Goal: Information Seeking & Learning: Learn about a topic

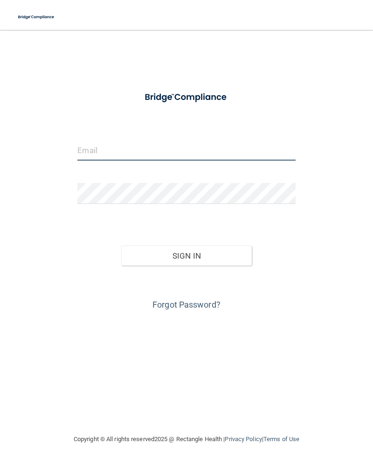
click at [237, 149] on input "email" at bounding box center [186, 149] width 218 height 21
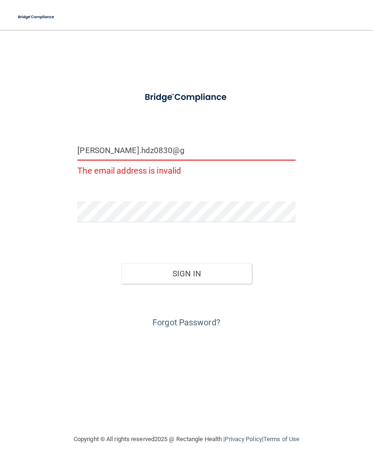
click at [256, 136] on form "[PERSON_NAME].hdz0830@g The email address is invalid Invalid email/password. Yo…" at bounding box center [186, 208] width 218 height 244
click at [209, 145] on input "[PERSON_NAME].hdz0830@g" at bounding box center [186, 149] width 218 height 21
click at [205, 152] on input "[PERSON_NAME].hdz0830@g" at bounding box center [186, 149] width 218 height 21
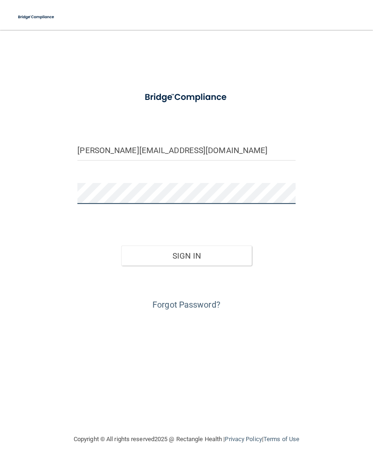
click at [186, 255] on button "Sign In" at bounding box center [186, 255] width 131 height 21
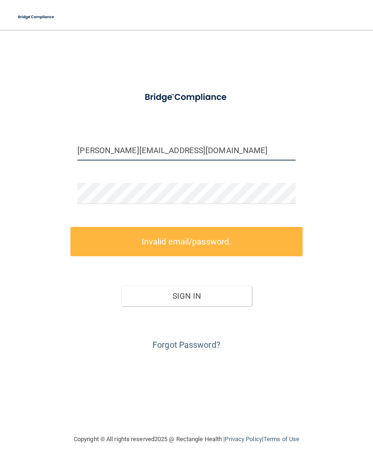
click at [150, 149] on input "[PERSON_NAME][EMAIL_ADDRESS][DOMAIN_NAME]" at bounding box center [186, 149] width 218 height 21
click at [186, 295] on button "Sign In" at bounding box center [186, 296] width 131 height 21
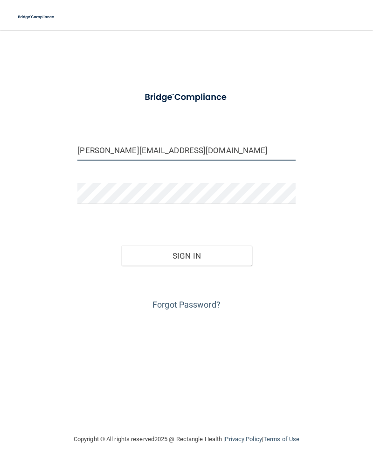
type input "[PERSON_NAME][EMAIL_ADDRESS][DOMAIN_NAME]"
click at [186, 255] on button "Sign In" at bounding box center [186, 255] width 131 height 21
click at [204, 252] on button "Sign In" at bounding box center [186, 255] width 131 height 21
click at [215, 259] on button "Sign In" at bounding box center [186, 255] width 131 height 21
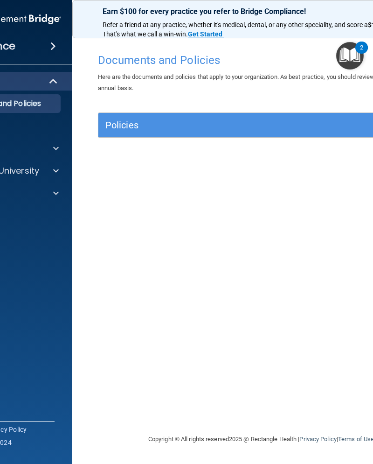
click at [57, 151] on span at bounding box center [56, 148] width 6 height 11
click at [55, 213] on span at bounding box center [56, 215] width 6 height 11
click at [41, 235] on img at bounding box center [36, 238] width 12 height 12
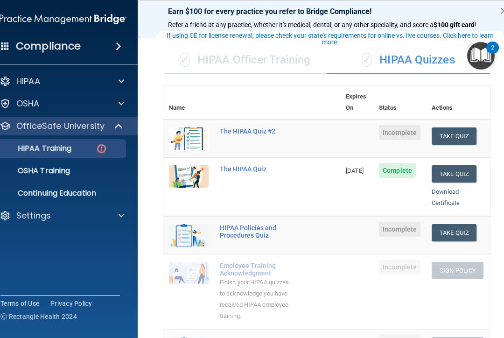
scroll to position [53, 0]
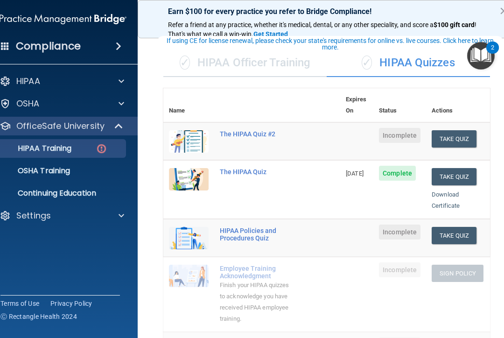
click at [373, 130] on button "Take Quiz" at bounding box center [454, 138] width 45 height 17
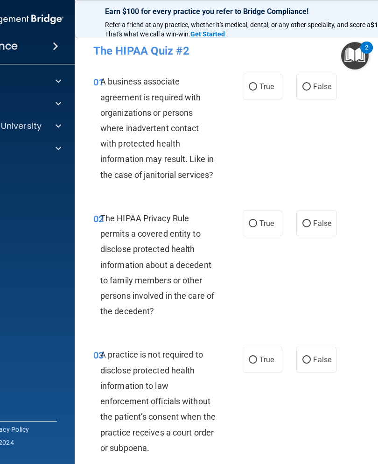
click at [314, 79] on label "False" at bounding box center [316, 87] width 40 height 26
click at [311, 84] on input "False" at bounding box center [306, 87] width 8 height 7
radio input "true"
click at [257, 222] on input "True" at bounding box center [253, 223] width 8 height 7
radio input "true"
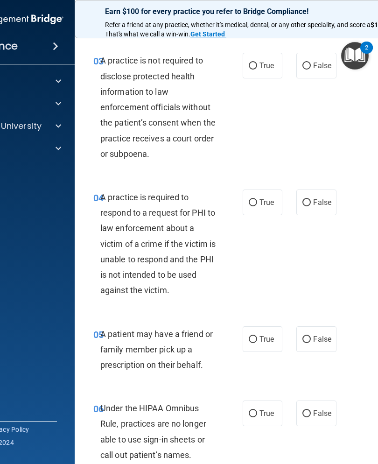
scroll to position [293, 0]
click at [315, 63] on span "False" at bounding box center [322, 66] width 18 height 9
click at [311, 63] on input "False" at bounding box center [306, 66] width 8 height 7
radio input "true"
click at [259, 193] on label "True" at bounding box center [263, 203] width 40 height 26
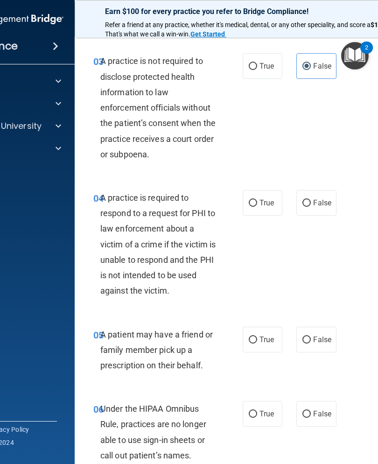
click at [257, 200] on input "True" at bounding box center [253, 203] width 8 height 7
radio input "true"
click at [264, 339] on span "True" at bounding box center [266, 339] width 14 height 9
click at [257, 339] on input "True" at bounding box center [253, 339] width 8 height 7
radio input "true"
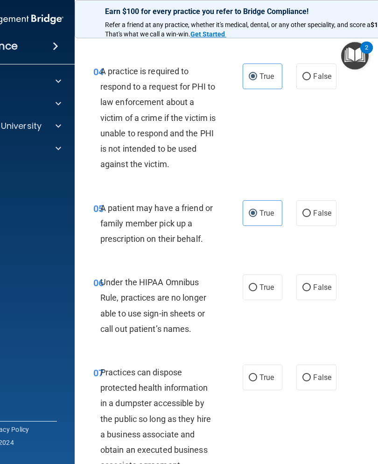
scroll to position [420, 0]
click at [335, 284] on label "False" at bounding box center [316, 287] width 40 height 26
click at [311, 284] on input "False" at bounding box center [306, 287] width 8 height 7
radio input "true"
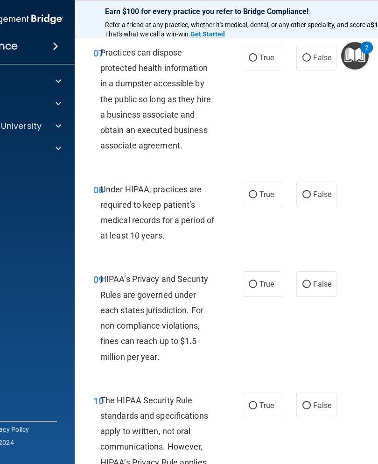
scroll to position [740, 0]
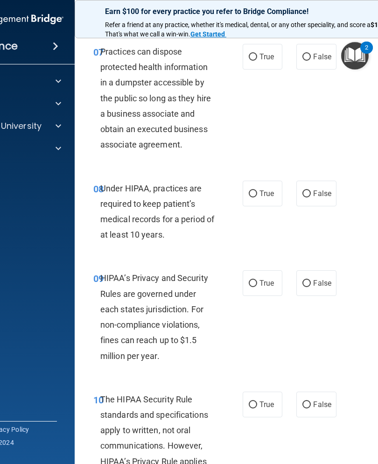
click at [327, 191] on span "False" at bounding box center [322, 193] width 18 height 9
click at [311, 191] on input "False" at bounding box center [306, 193] width 8 height 7
radio input "true"
click at [319, 54] on span "False" at bounding box center [322, 56] width 18 height 9
click at [311, 54] on input "False" at bounding box center [306, 57] width 8 height 7
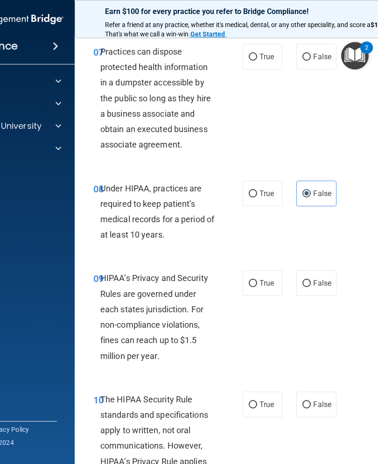
radio input "true"
click at [321, 279] on span "False" at bounding box center [322, 283] width 18 height 9
click at [311, 280] on input "False" at bounding box center [306, 283] width 8 height 7
radio input "true"
click at [324, 400] on span "False" at bounding box center [322, 404] width 18 height 9
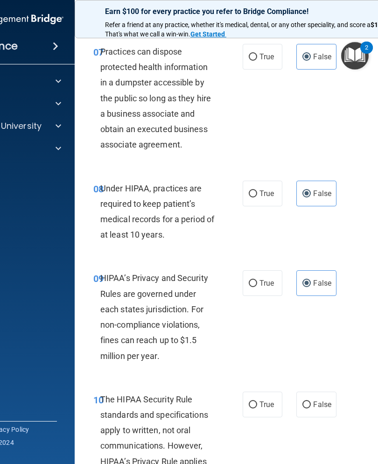
click at [311, 401] on input "False" at bounding box center [306, 404] width 8 height 7
radio input "true"
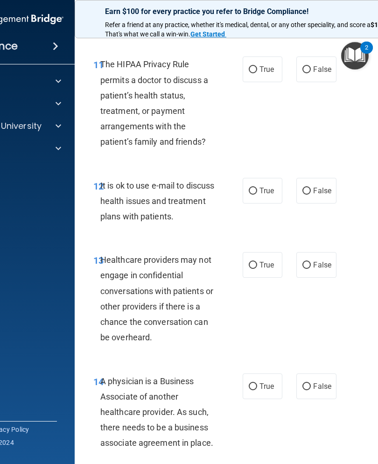
scroll to position [1212, 0]
click at [321, 64] on span "False" at bounding box center [322, 68] width 18 height 9
click at [311, 66] on input "False" at bounding box center [306, 69] width 8 height 7
radio input "true"
click at [313, 186] on span "False" at bounding box center [322, 190] width 18 height 9
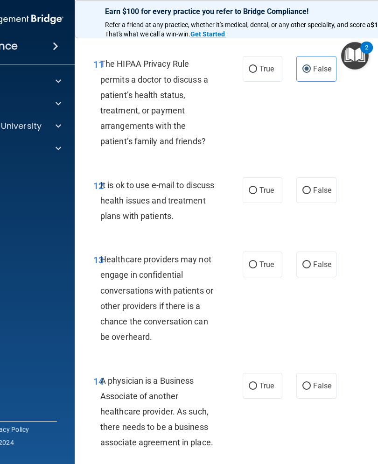
click at [311, 187] on input "False" at bounding box center [306, 190] width 8 height 7
radio input "true"
click at [250, 261] on input "True" at bounding box center [253, 264] width 8 height 7
radio input "true"
click at [316, 384] on label "False" at bounding box center [316, 386] width 40 height 26
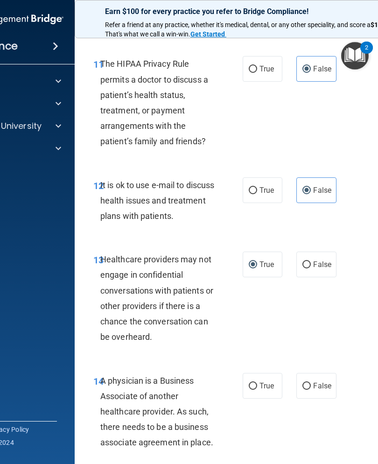
click at [311, 384] on input "False" at bounding box center [306, 386] width 8 height 7
radio input "true"
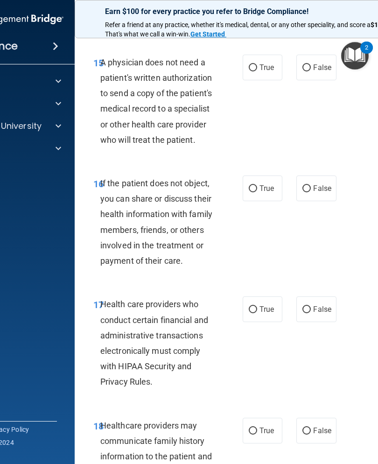
scroll to position [1633, 0]
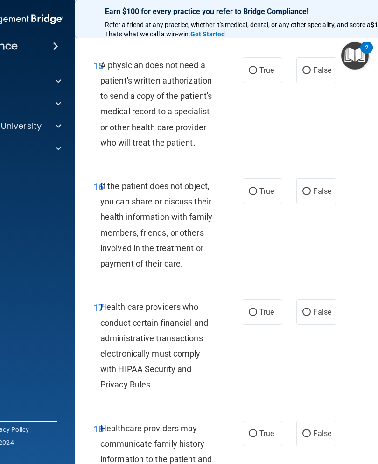
click at [317, 66] on span "False" at bounding box center [322, 70] width 18 height 9
click at [311, 67] on input "False" at bounding box center [306, 70] width 8 height 7
radio input "true"
click at [265, 187] on span "True" at bounding box center [266, 191] width 14 height 9
click at [257, 188] on input "True" at bounding box center [253, 191] width 8 height 7
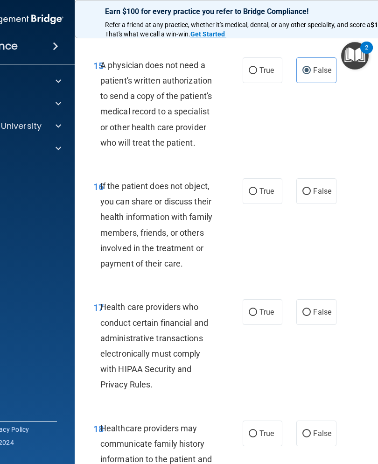
radio input "true"
click at [265, 307] on span "True" at bounding box center [266, 311] width 14 height 9
click at [257, 309] on input "True" at bounding box center [253, 312] width 8 height 7
radio input "true"
click at [256, 430] on input "True" at bounding box center [253, 433] width 8 height 7
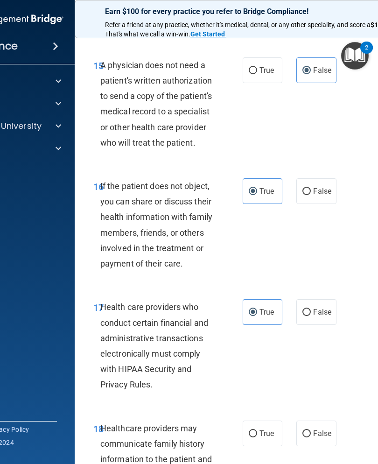
radio input "true"
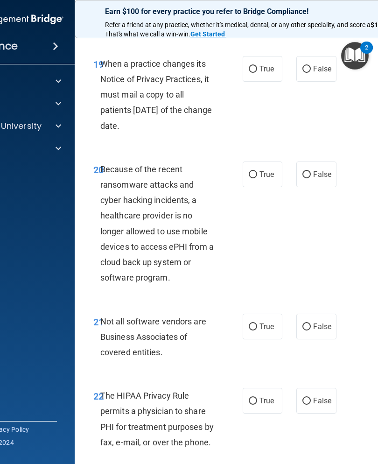
scroll to position [2103, 0]
click at [326, 64] on span "False" at bounding box center [322, 68] width 18 height 9
click at [311, 65] on input "False" at bounding box center [306, 68] width 8 height 7
radio input "true"
click at [325, 169] on span "False" at bounding box center [322, 173] width 18 height 9
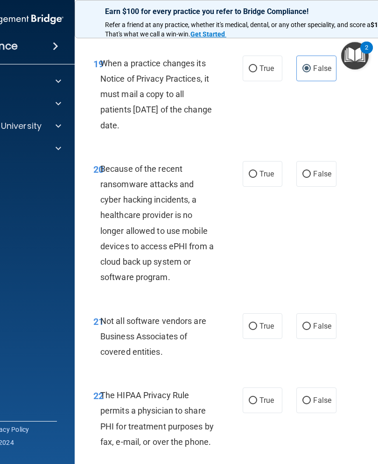
click at [311, 171] on input "False" at bounding box center [306, 174] width 8 height 7
radio input "true"
click at [263, 321] on span "True" at bounding box center [266, 325] width 14 height 9
click at [257, 323] on input "True" at bounding box center [253, 326] width 8 height 7
radio input "true"
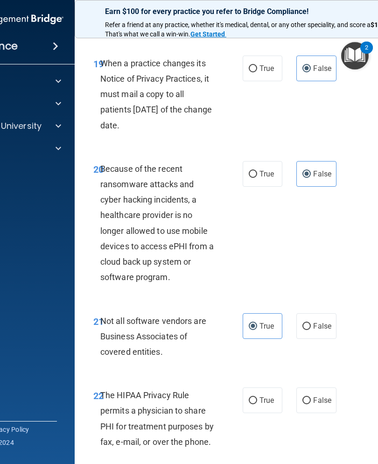
click at [265, 395] on label "True" at bounding box center [263, 400] width 40 height 26
click at [257, 397] on input "True" at bounding box center [253, 400] width 8 height 7
radio input "true"
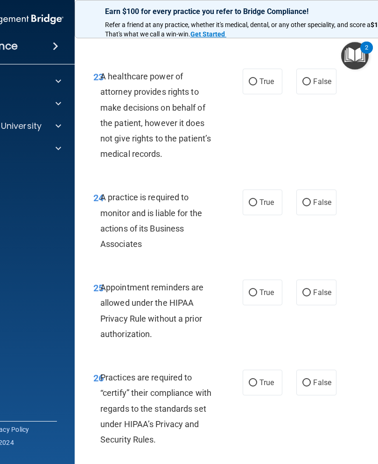
scroll to position [2510, 0]
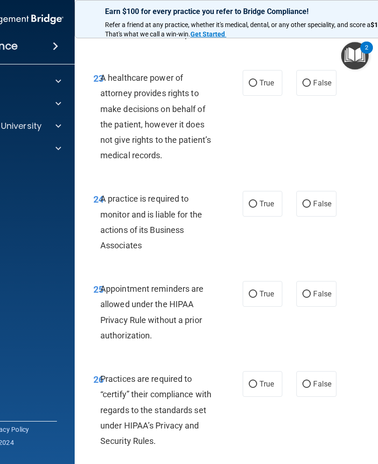
click at [328, 70] on label "False" at bounding box center [316, 83] width 40 height 26
click at [311, 80] on input "False" at bounding box center [306, 83] width 8 height 7
radio input "true"
click at [256, 201] on input "True" at bounding box center [253, 204] width 8 height 7
radio input "true"
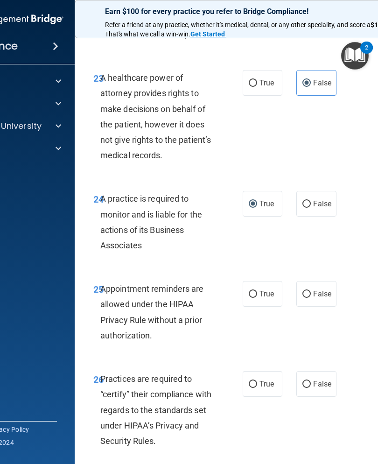
click at [265, 289] on span "True" at bounding box center [266, 293] width 14 height 9
click at [257, 291] on input "True" at bounding box center [253, 294] width 8 height 7
radio input "true"
click at [330, 381] on label "False" at bounding box center [316, 384] width 40 height 26
click at [311, 381] on input "False" at bounding box center [306, 384] width 8 height 7
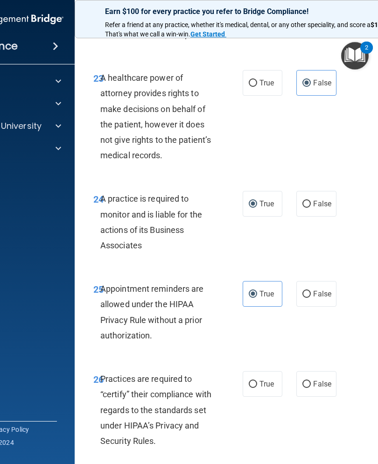
radio input "true"
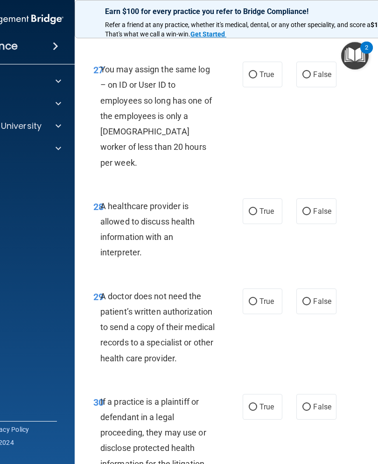
scroll to position [2927, 0]
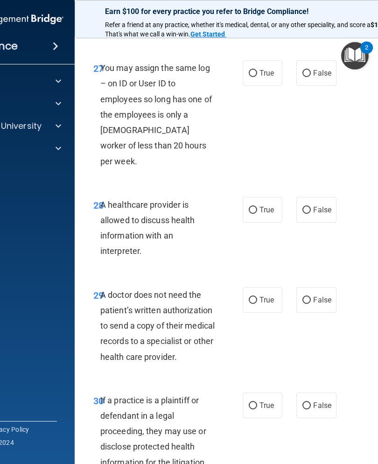
click at [318, 69] on span "False" at bounding box center [322, 73] width 18 height 9
click at [311, 70] on input "False" at bounding box center [306, 73] width 8 height 7
radio input "true"
click at [267, 205] on span "True" at bounding box center [266, 209] width 14 height 9
click at [257, 207] on input "True" at bounding box center [253, 210] width 8 height 7
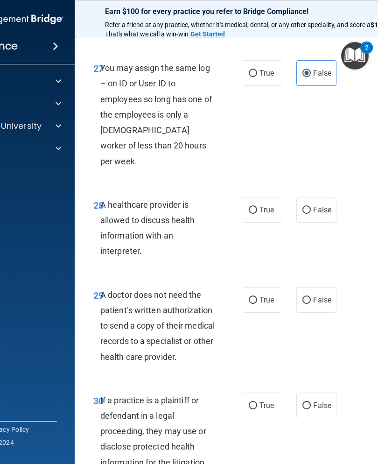
radio input "true"
click at [326, 295] on span "False" at bounding box center [322, 299] width 18 height 9
click at [311, 297] on input "False" at bounding box center [306, 300] width 8 height 7
radio input "true"
click at [268, 401] on span "True" at bounding box center [266, 405] width 14 height 9
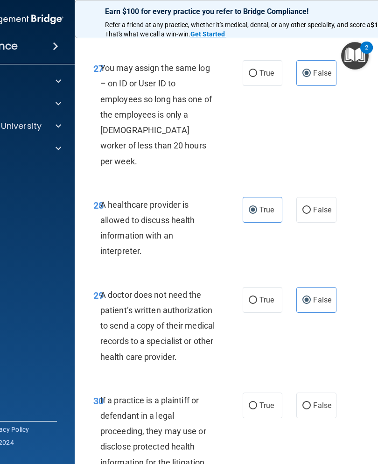
click at [257, 402] on input "True" at bounding box center [253, 405] width 8 height 7
radio input "true"
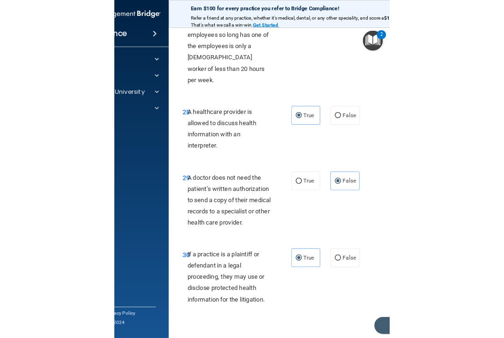
scroll to position [2977, 0]
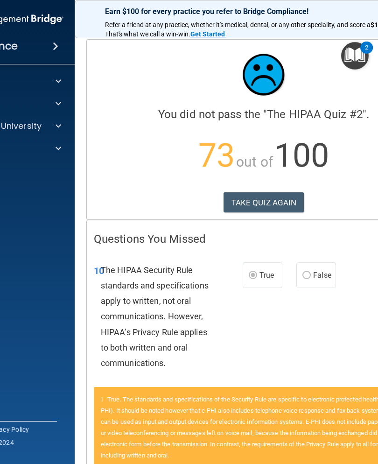
scroll to position [-1, 0]
click at [279, 206] on button "TAKE QUIZ AGAIN" at bounding box center [263, 202] width 81 height 21
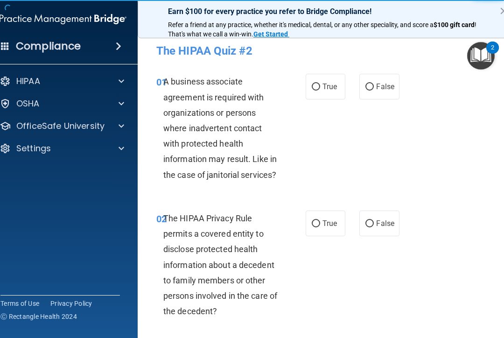
click at [373, 5] on button "×" at bounding box center [503, 10] width 9 height 15
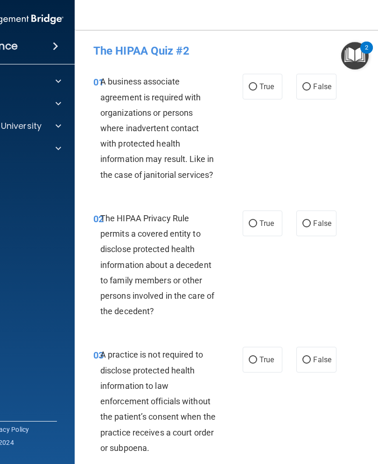
click at [325, 86] on span "False" at bounding box center [322, 86] width 18 height 9
click at [311, 86] on input "False" at bounding box center [306, 87] width 8 height 7
radio input "true"
click at [246, 223] on label "True" at bounding box center [263, 223] width 40 height 26
click at [249, 223] on input "True" at bounding box center [253, 223] width 8 height 7
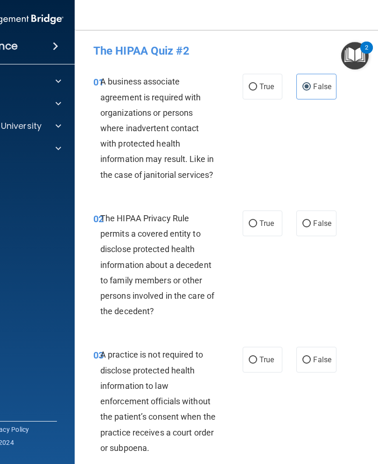
radio input "true"
click at [323, 356] on span "False" at bounding box center [322, 359] width 18 height 9
click at [311, 356] on input "False" at bounding box center [306, 359] width 8 height 7
radio input "true"
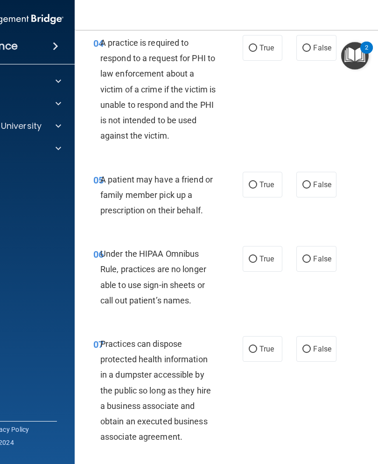
scroll to position [451, 0]
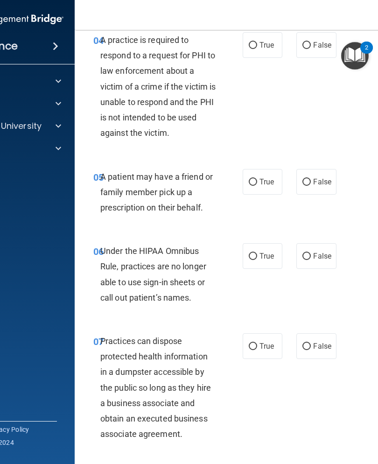
click at [256, 44] on input "True" at bounding box center [253, 45] width 8 height 7
radio input "true"
click at [244, 177] on label "True" at bounding box center [263, 182] width 40 height 26
click at [249, 179] on input "True" at bounding box center [253, 182] width 8 height 7
radio input "true"
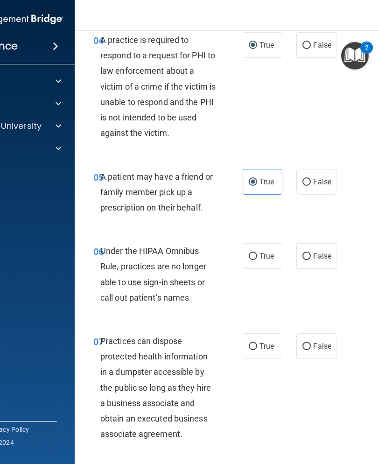
click at [312, 243] on label "False" at bounding box center [316, 256] width 40 height 26
click at [311, 253] on input "False" at bounding box center [306, 256] width 8 height 7
radio input "true"
click at [313, 340] on label "False" at bounding box center [316, 346] width 40 height 26
click at [311, 343] on input "False" at bounding box center [306, 346] width 8 height 7
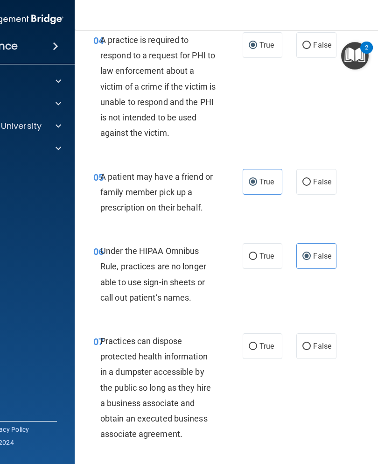
radio input "true"
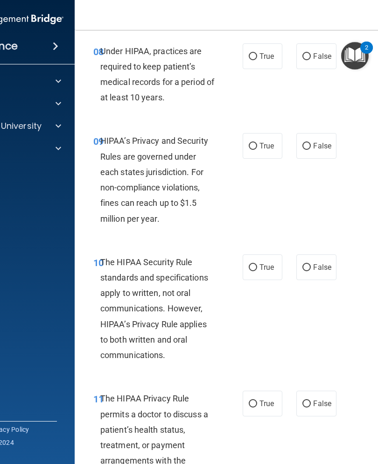
scroll to position [870, 0]
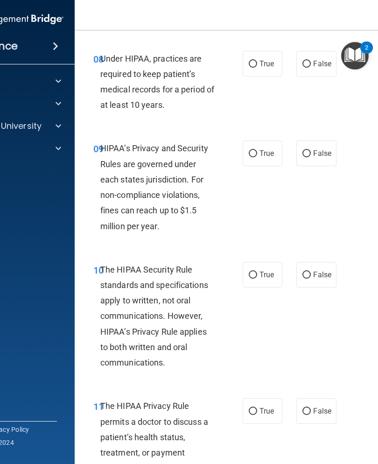
click at [318, 60] on span "False" at bounding box center [322, 63] width 18 height 9
click at [311, 61] on input "False" at bounding box center [306, 64] width 8 height 7
radio input "true"
click at [314, 140] on label "False" at bounding box center [316, 153] width 40 height 26
click at [311, 150] on input "False" at bounding box center [306, 153] width 8 height 7
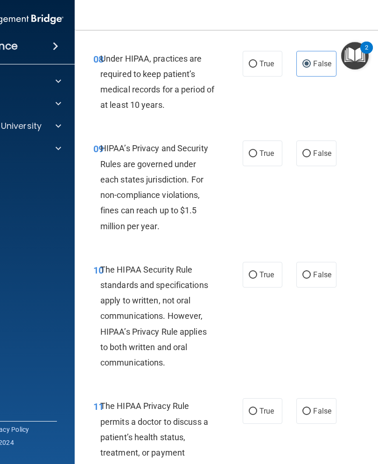
radio input "true"
click at [328, 262] on label "False" at bounding box center [316, 275] width 40 height 26
click at [311, 272] on input "False" at bounding box center [306, 275] width 8 height 7
radio input "true"
click at [324, 398] on label "False" at bounding box center [316, 411] width 40 height 26
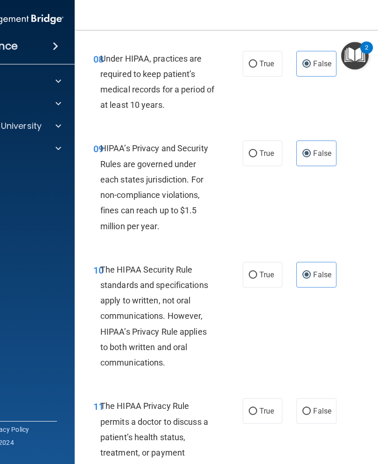
click at [311, 408] on input "False" at bounding box center [306, 411] width 8 height 7
radio input "true"
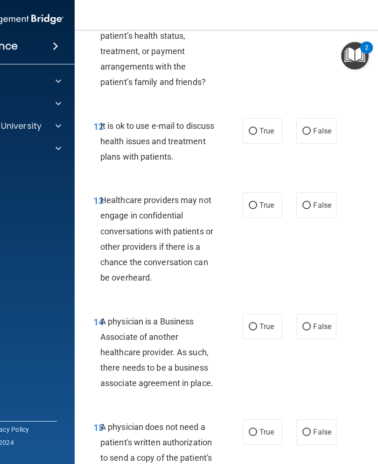
scroll to position [1272, 0]
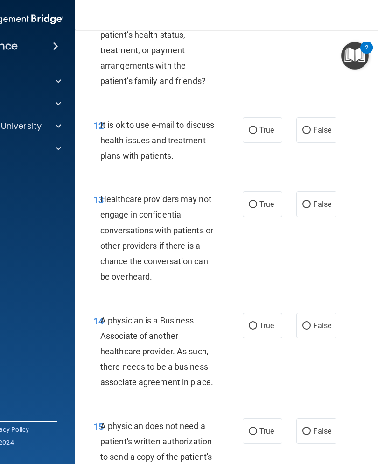
click at [132, 268] on span "Healthcare providers may not engage in confidential conversations with patients…" at bounding box center [156, 237] width 113 height 87
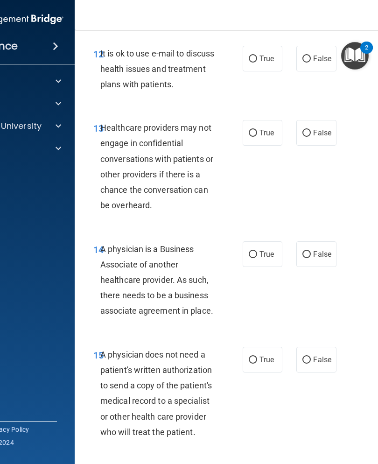
scroll to position [1339, 0]
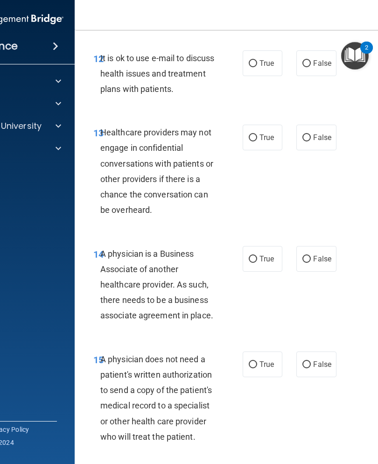
click at [326, 59] on span "False" at bounding box center [322, 63] width 18 height 9
click at [311, 60] on input "False" at bounding box center [306, 63] width 8 height 7
radio input "true"
click at [262, 133] on span "True" at bounding box center [266, 137] width 14 height 9
click at [257, 134] on input "True" at bounding box center [253, 137] width 8 height 7
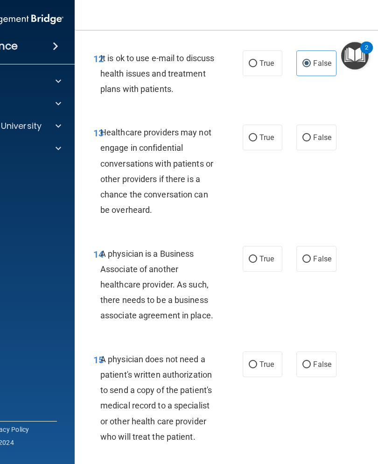
radio input "true"
click at [322, 254] on span "False" at bounding box center [322, 258] width 18 height 9
click at [311, 256] on input "False" at bounding box center [306, 259] width 8 height 7
radio input "true"
click at [325, 360] on span "False" at bounding box center [322, 364] width 18 height 9
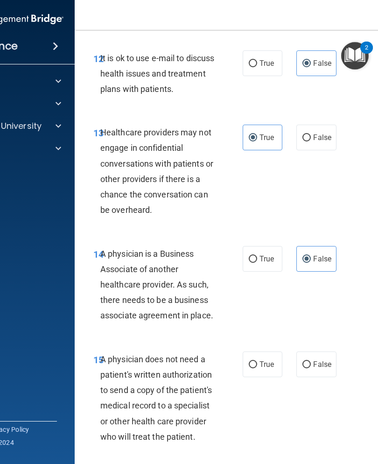
click at [311, 361] on input "False" at bounding box center [306, 364] width 8 height 7
radio input "true"
click at [359, 46] on img "Open Resource Center, 2 new notifications" at bounding box center [355, 56] width 28 height 28
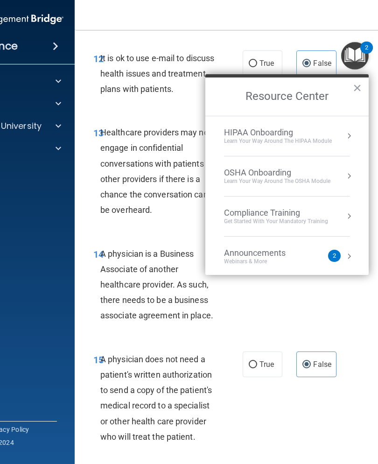
click at [346, 295] on div "14 A physician is a Business Associate of another healthcare provider. As such,…" at bounding box center [263, 286] width 355 height 105
click at [353, 89] on button "×" at bounding box center [357, 87] width 9 height 15
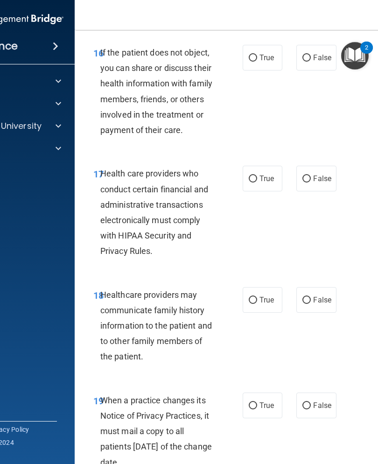
scroll to position [1767, 0]
click at [323, 53] on span "False" at bounding box center [322, 57] width 18 height 9
click at [311, 54] on input "False" at bounding box center [306, 57] width 8 height 7
radio input "true"
click at [263, 174] on span "True" at bounding box center [266, 178] width 14 height 9
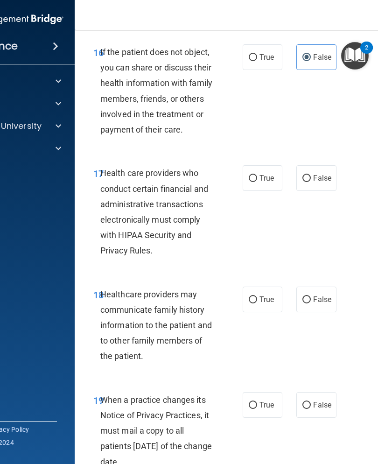
click at [257, 175] on input "True" at bounding box center [253, 178] width 8 height 7
radio input "true"
click at [249, 296] on input "True" at bounding box center [253, 299] width 8 height 7
radio input "true"
click at [310, 402] on input "False" at bounding box center [306, 405] width 8 height 7
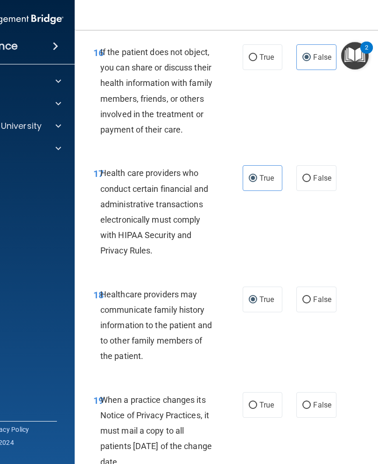
radio input "true"
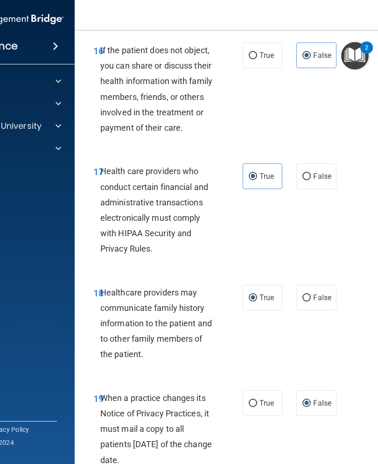
scroll to position [1767, 0]
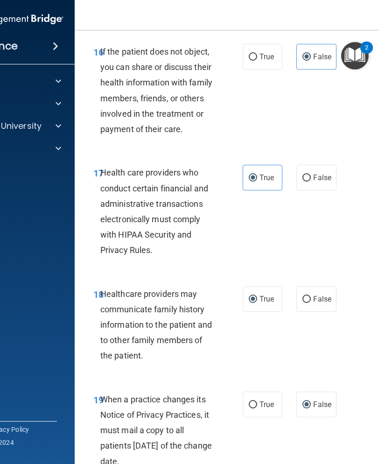
click at [264, 52] on span "True" at bounding box center [266, 56] width 14 height 9
click at [257, 54] on input "True" at bounding box center [253, 57] width 8 height 7
radio input "true"
radio input "false"
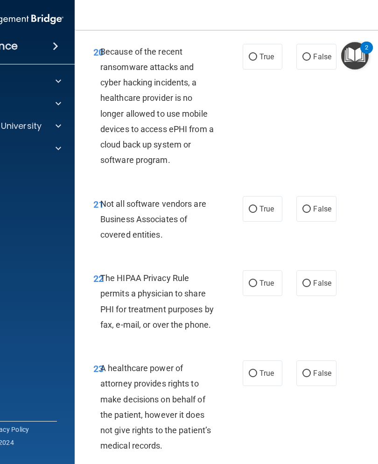
scroll to position [2222, 0]
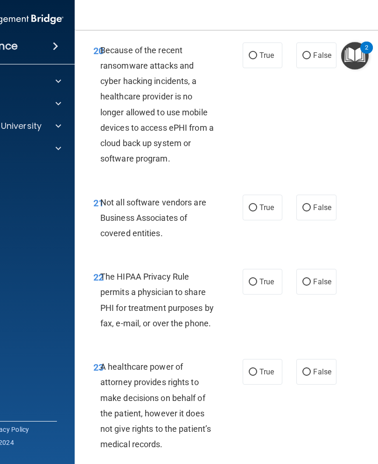
click at [318, 51] on span "False" at bounding box center [322, 55] width 18 height 9
click at [311, 52] on input "False" at bounding box center [306, 55] width 8 height 7
radio input "true"
click at [259, 203] on span "True" at bounding box center [266, 207] width 14 height 9
click at [257, 204] on input "True" at bounding box center [253, 207] width 8 height 7
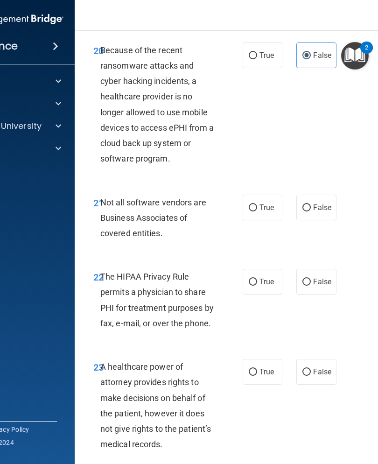
radio input "true"
click at [251, 279] on input "True" at bounding box center [253, 282] width 8 height 7
radio input "true"
click at [314, 367] on span "False" at bounding box center [322, 371] width 18 height 9
click at [311, 369] on input "False" at bounding box center [306, 372] width 8 height 7
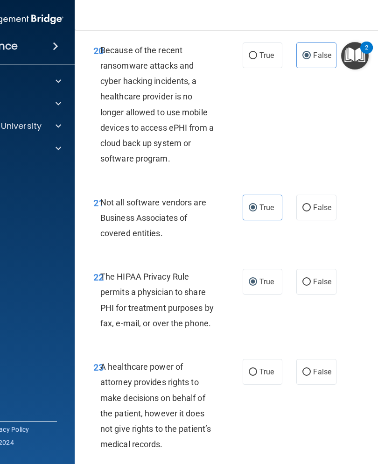
radio input "true"
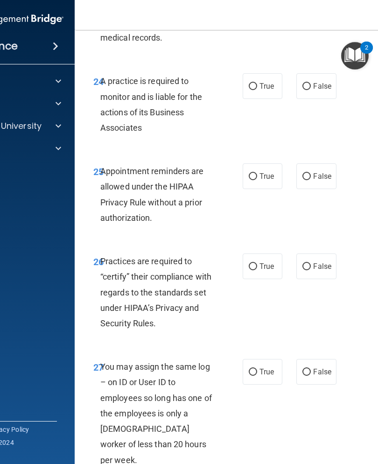
scroll to position [2628, 0]
click at [275, 74] on label "True" at bounding box center [263, 87] width 40 height 26
click at [257, 84] on input "True" at bounding box center [253, 87] width 8 height 7
radio input "true"
click at [255, 174] on input "True" at bounding box center [253, 177] width 8 height 7
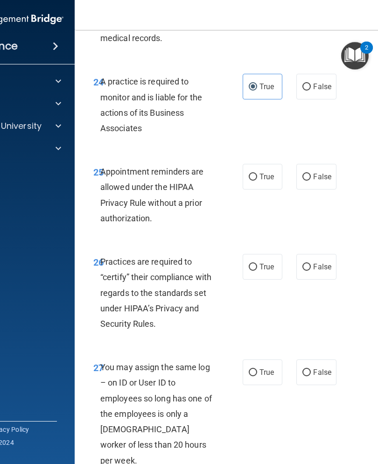
radio input "true"
click at [268, 254] on label "True" at bounding box center [263, 267] width 40 height 26
click at [257, 264] on input "True" at bounding box center [253, 267] width 8 height 7
radio input "true"
click at [316, 363] on label "False" at bounding box center [316, 372] width 40 height 26
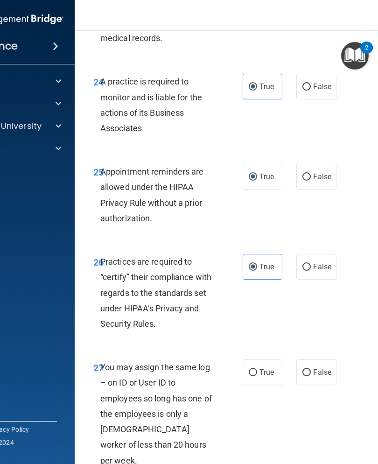
click at [311, 369] on input "False" at bounding box center [306, 372] width 8 height 7
radio input "true"
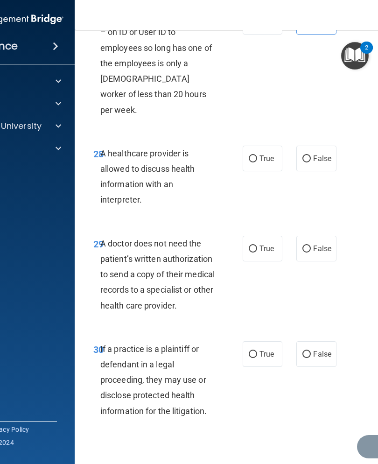
scroll to position [2977, 0]
click at [270, 146] on label "True" at bounding box center [263, 159] width 40 height 26
click at [257, 156] on input "True" at bounding box center [253, 159] width 8 height 7
radio input "true"
click at [321, 244] on span "False" at bounding box center [322, 248] width 18 height 9
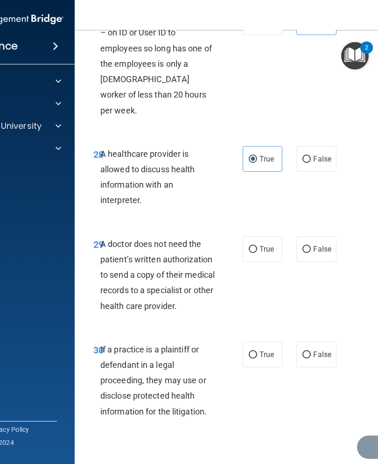
click at [311, 246] on input "False" at bounding box center [306, 249] width 8 height 7
radio input "true"
click at [253, 342] on label "True" at bounding box center [263, 355] width 40 height 26
click at [253, 351] on input "True" at bounding box center [253, 354] width 8 height 7
radio input "true"
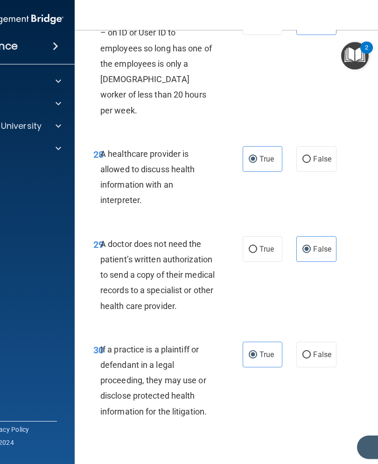
click at [264, 244] on span "True" at bounding box center [266, 248] width 14 height 9
click at [257, 246] on input "True" at bounding box center [253, 249] width 8 height 7
radio input "true"
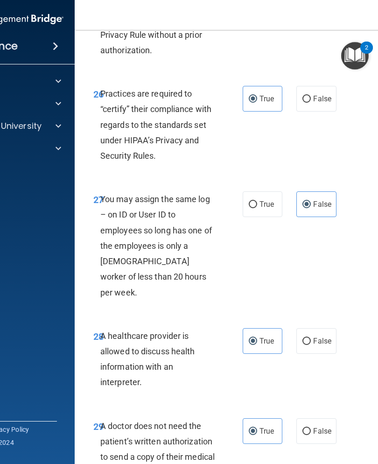
scroll to position [2796, 0]
click at [321, 426] on span "False" at bounding box center [322, 430] width 18 height 9
click at [311, 427] on input "False" at bounding box center [306, 430] width 8 height 7
radio input "true"
radio input "false"
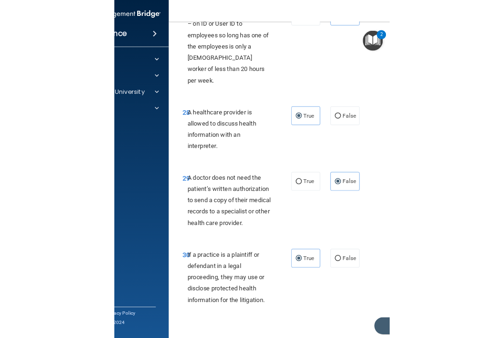
scroll to position [2977, 0]
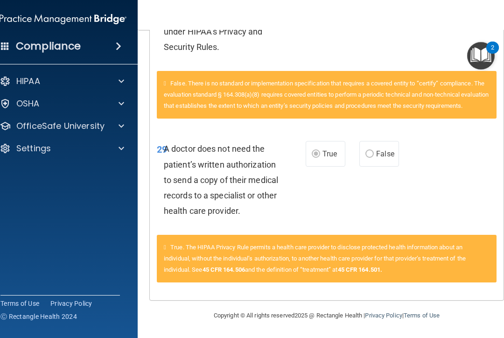
scroll to position [1567, 0]
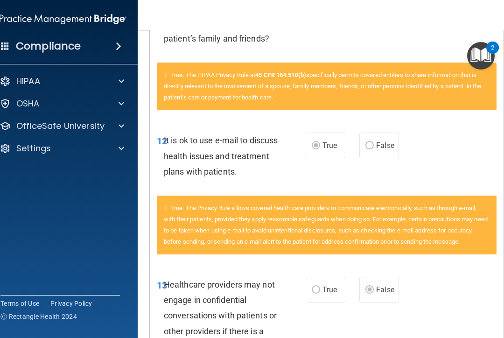
click at [77, 86] on div "HIPAA" at bounding box center [51, 81] width 116 height 11
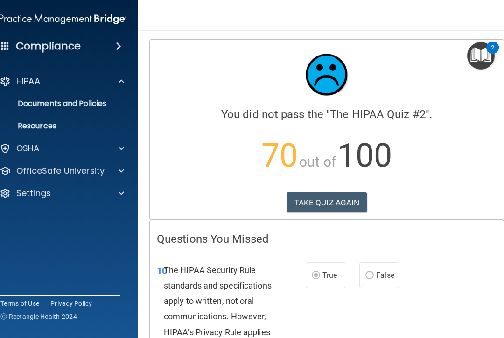
scroll to position [0, 0]
click at [353, 196] on button "TAKE QUIZ AGAIN" at bounding box center [326, 202] width 81 height 21
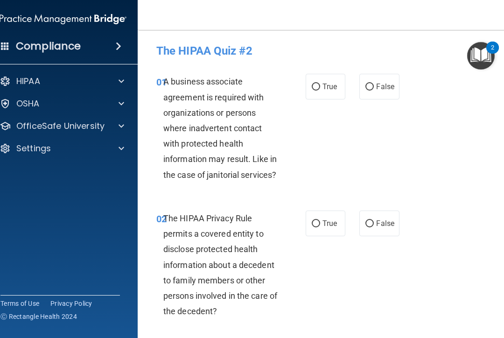
click at [49, 127] on p "OfficeSafe University" at bounding box center [60, 125] width 88 height 11
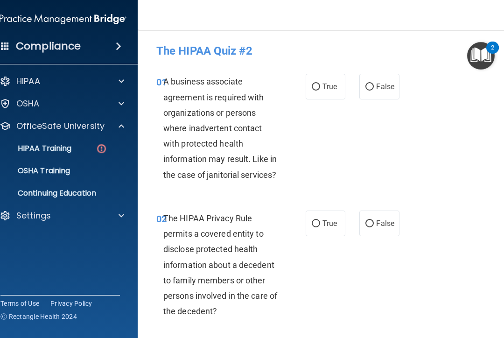
click at [24, 155] on link "HIPAA Training" at bounding box center [52, 148] width 147 height 19
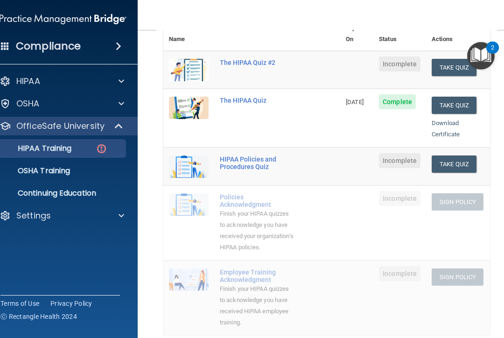
scroll to position [133, 0]
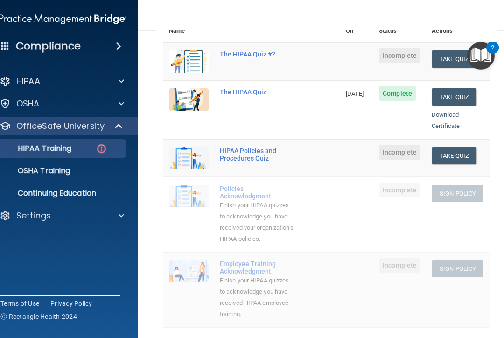
click at [373, 147] on button "Take Quiz" at bounding box center [454, 155] width 45 height 17
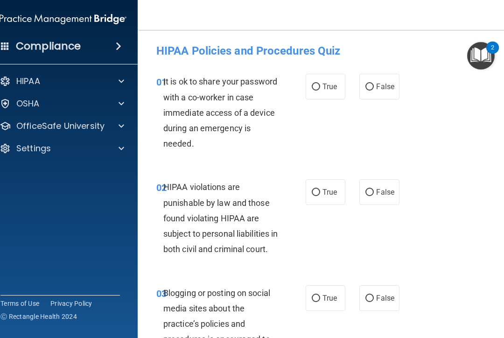
click at [373, 82] on label "False" at bounding box center [379, 87] width 40 height 26
click at [373, 84] on input "False" at bounding box center [369, 87] width 8 height 7
radio input "true"
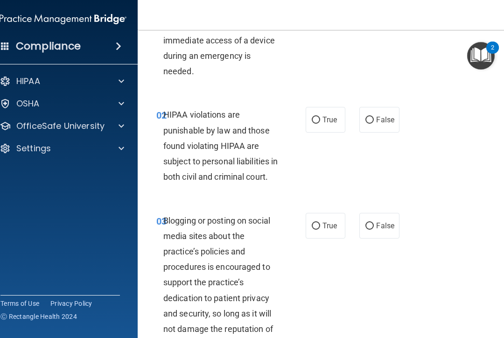
scroll to position [73, 0]
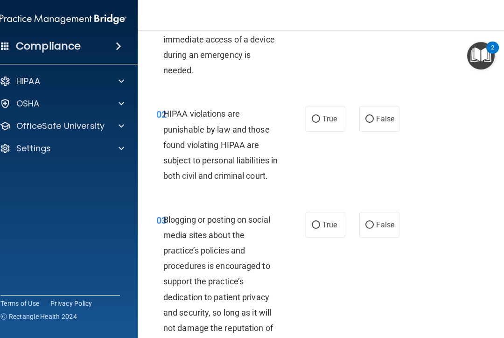
click at [330, 117] on span "True" at bounding box center [329, 118] width 14 height 9
click at [320, 117] on input "True" at bounding box center [316, 119] width 8 height 7
radio input "true"
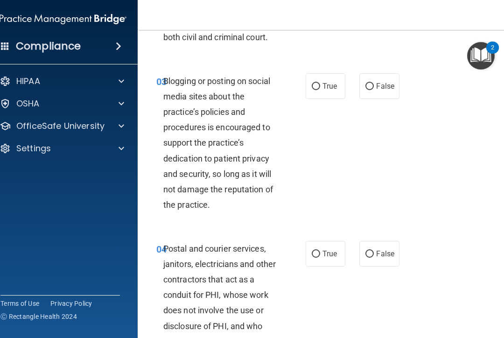
scroll to position [214, 0]
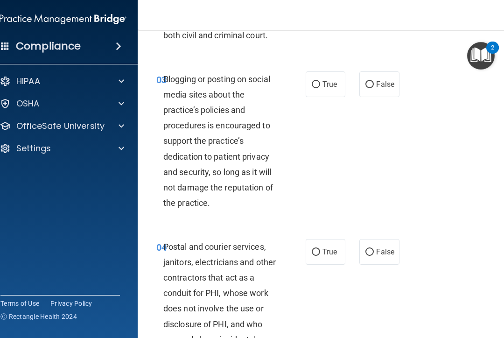
click at [373, 89] on span "False" at bounding box center [385, 84] width 18 height 9
click at [373, 88] on input "False" at bounding box center [369, 84] width 8 height 7
radio input "true"
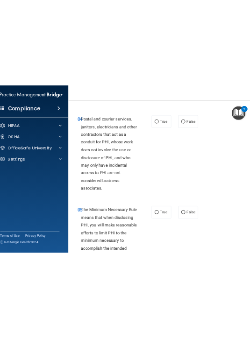
scroll to position [391, 0]
